Goal: Go to known website: Access a specific website the user already knows

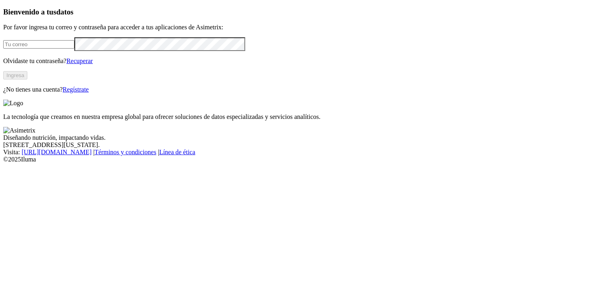
type input "[PERSON_NAME][EMAIL_ADDRESS][PERSON_NAME][DOMAIN_NAME]"
click at [27, 80] on button "Ingresa" at bounding box center [15, 75] width 24 height 8
